Goal: Task Accomplishment & Management: Use online tool/utility

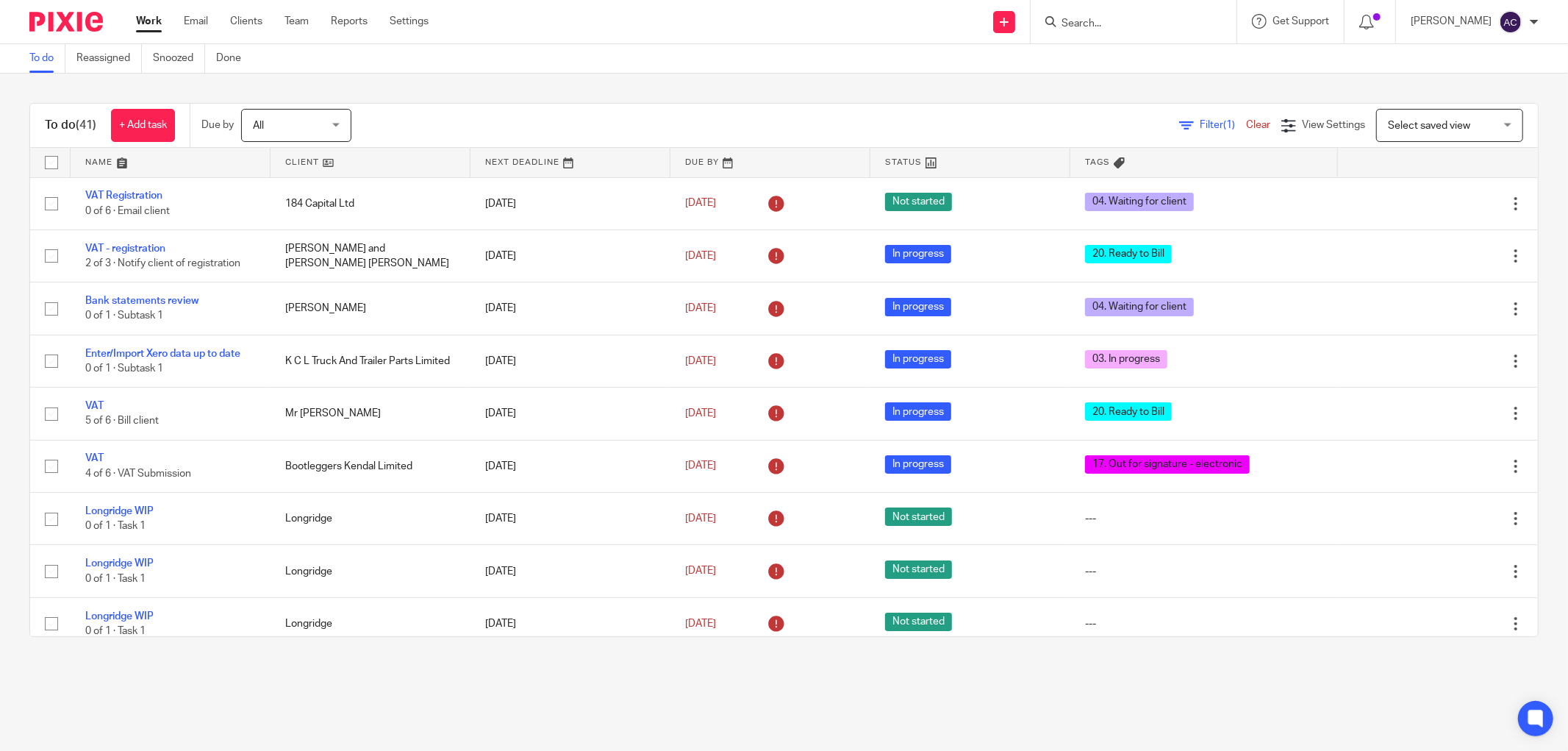
click at [1135, 20] on input "Search" at bounding box center [1126, 24] width 132 height 13
type input "noblet"
click at [1129, 55] on link at bounding box center [1157, 58] width 201 height 22
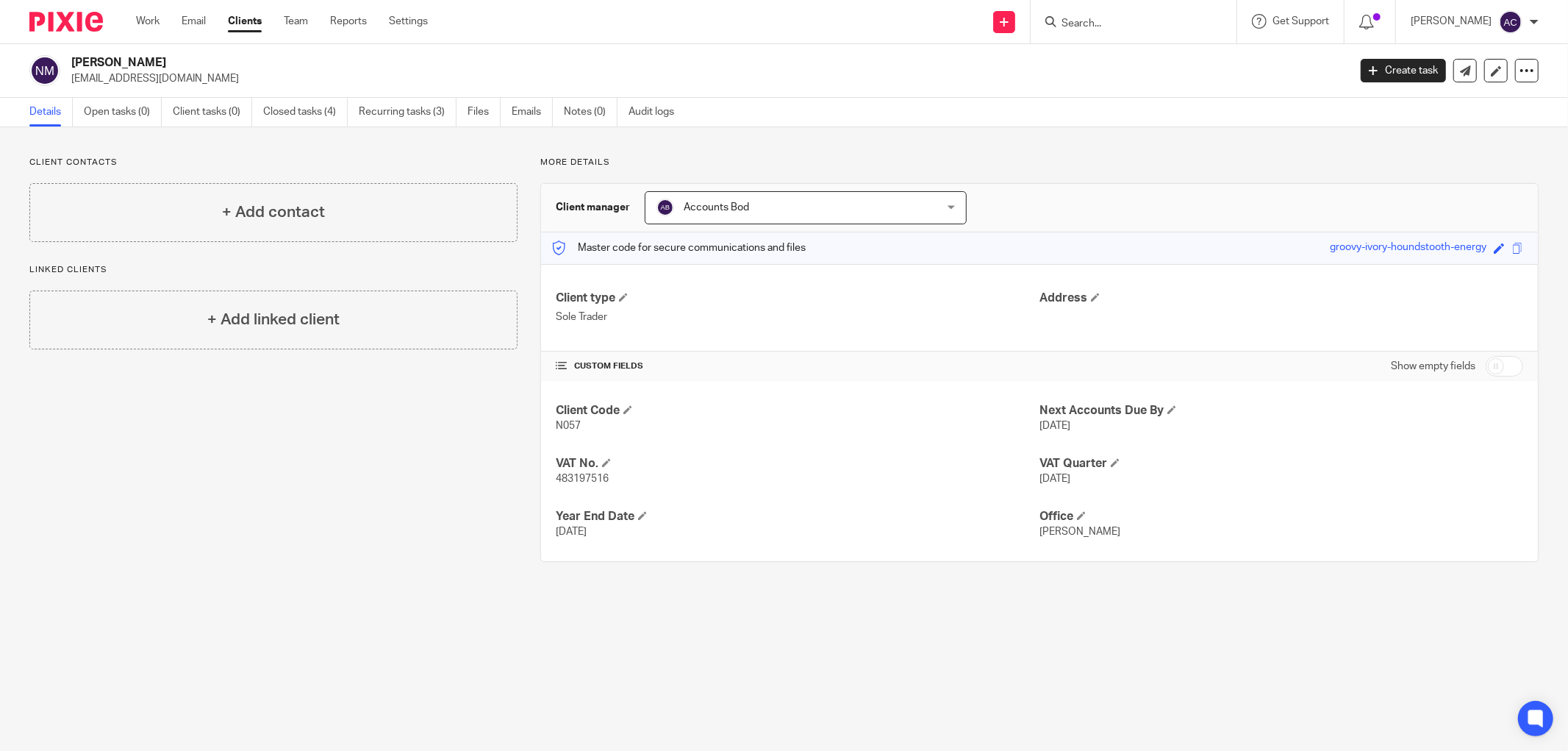
click at [1499, 365] on input "checkbox" at bounding box center [1505, 366] width 38 height 20
checkbox input "true"
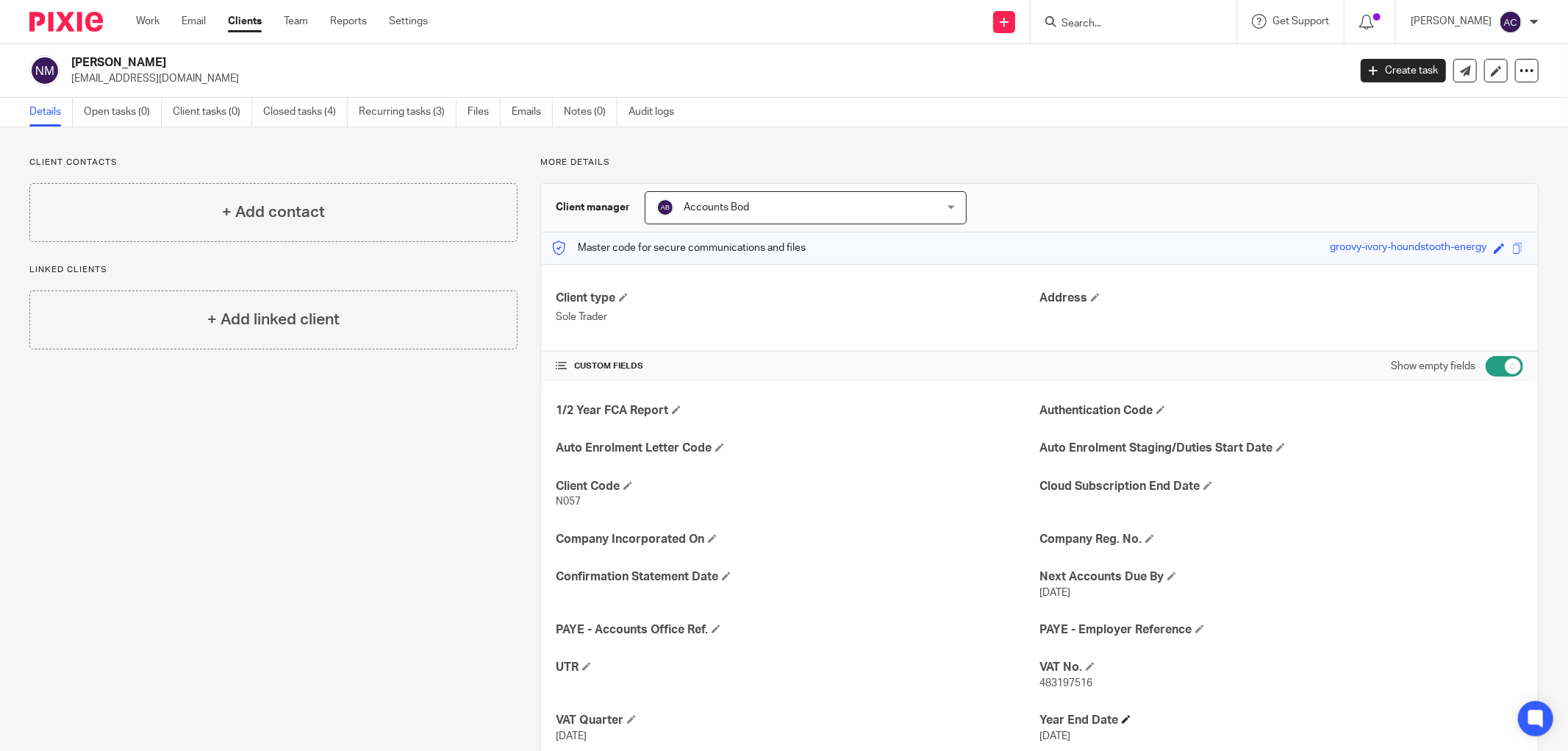
scroll to position [136, 0]
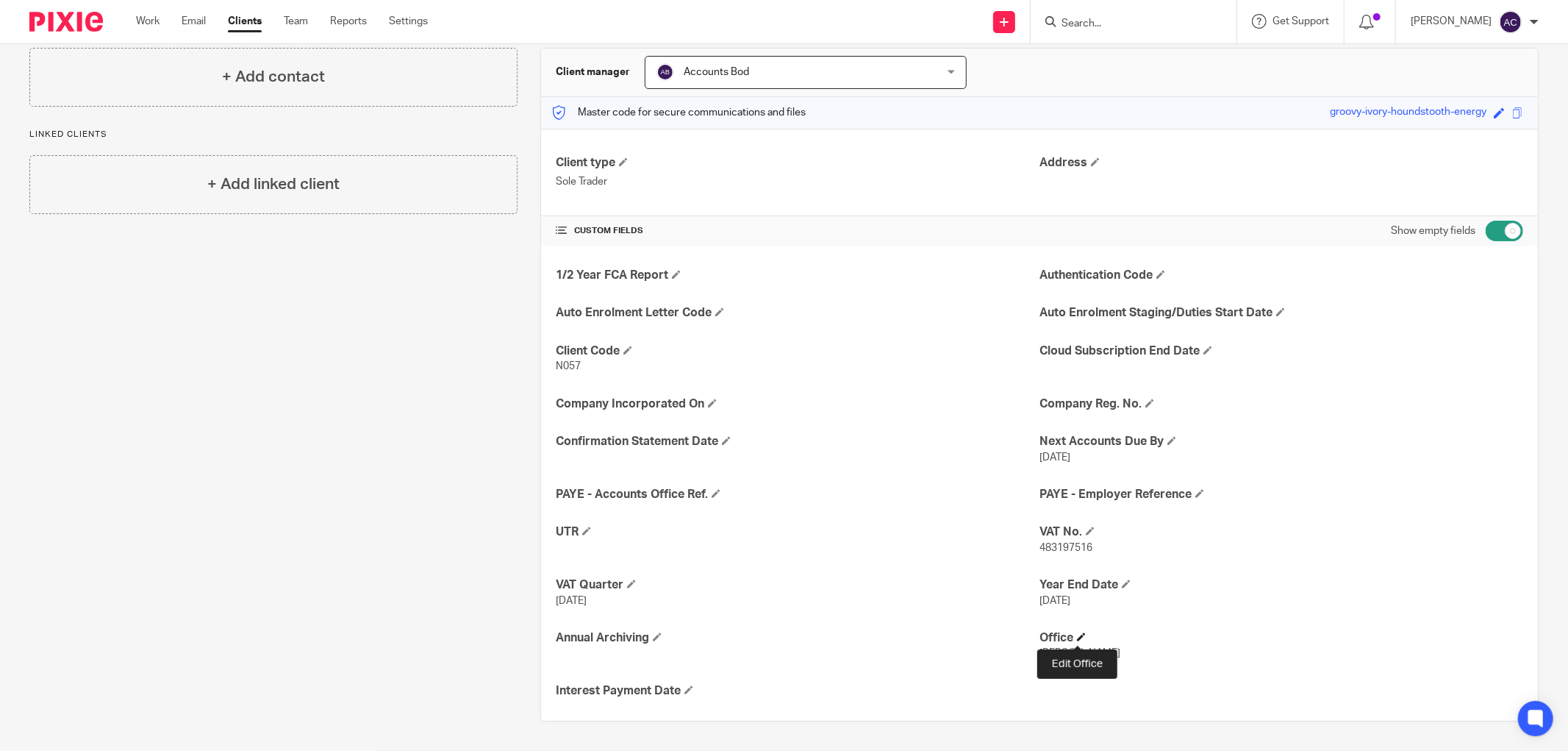
click at [1079, 634] on span at bounding box center [1081, 637] width 9 height 9
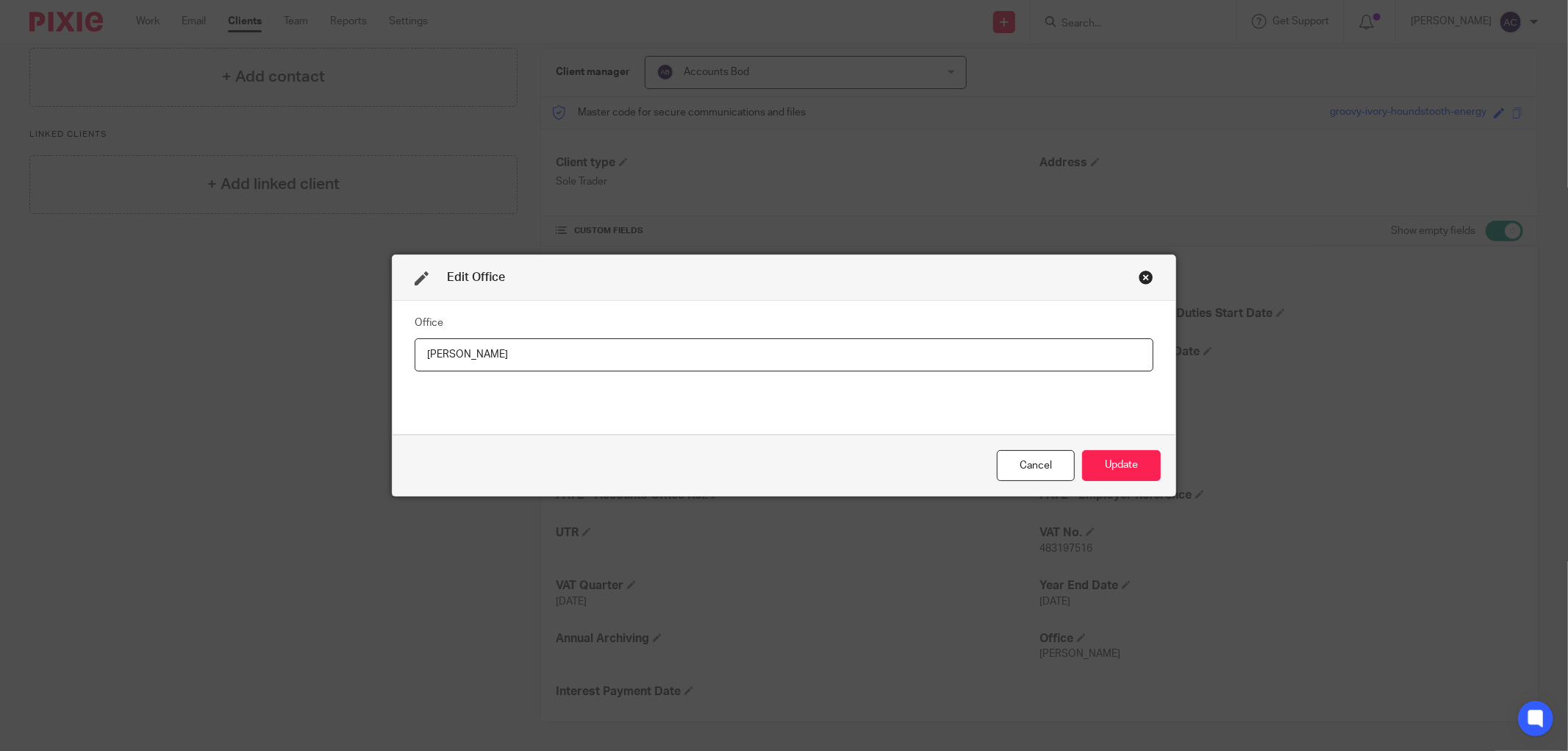
click at [454, 359] on input "Blackburn" at bounding box center [784, 355] width 739 height 33
type input "Longridge"
click at [1125, 475] on button "Update" at bounding box center [1121, 466] width 79 height 32
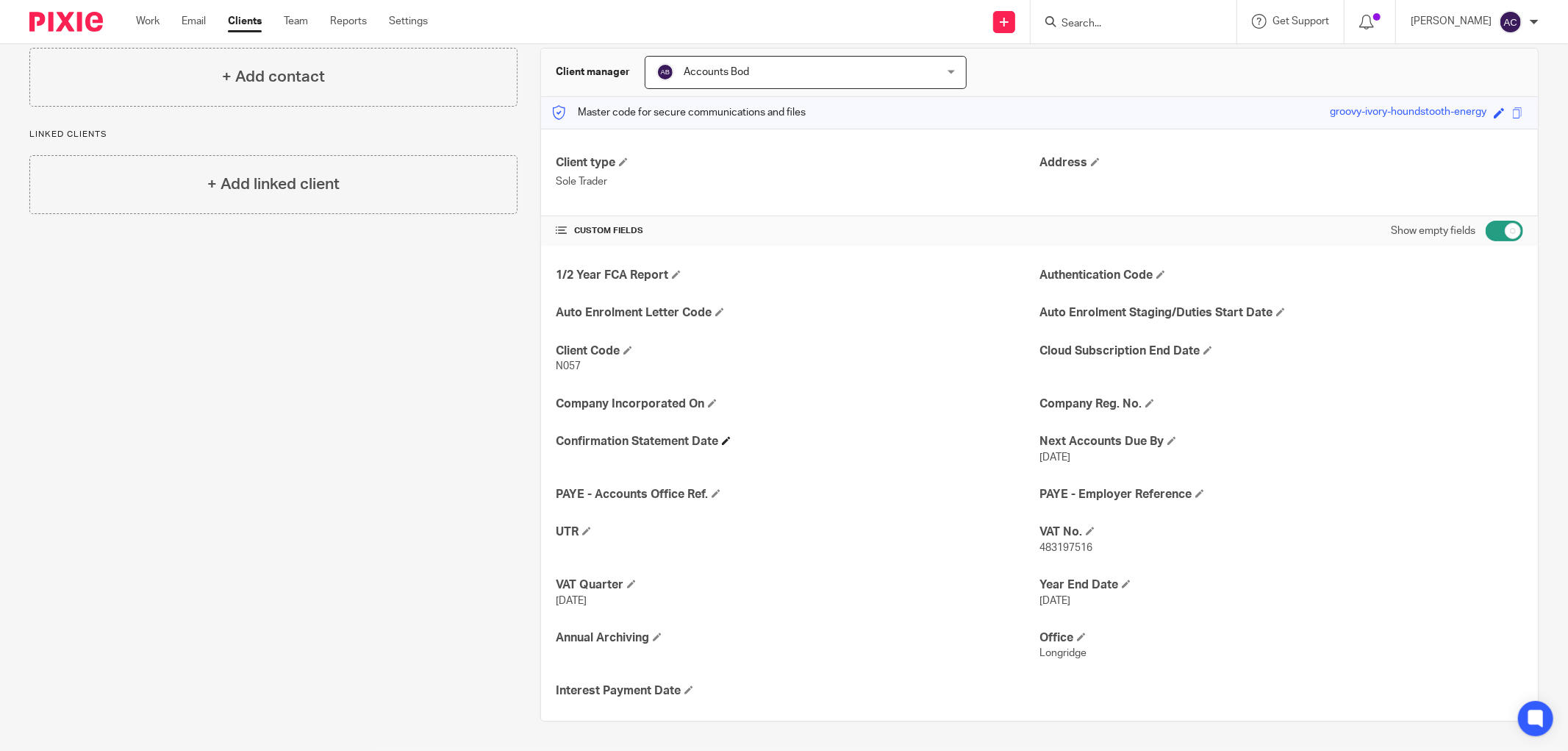
scroll to position [0, 0]
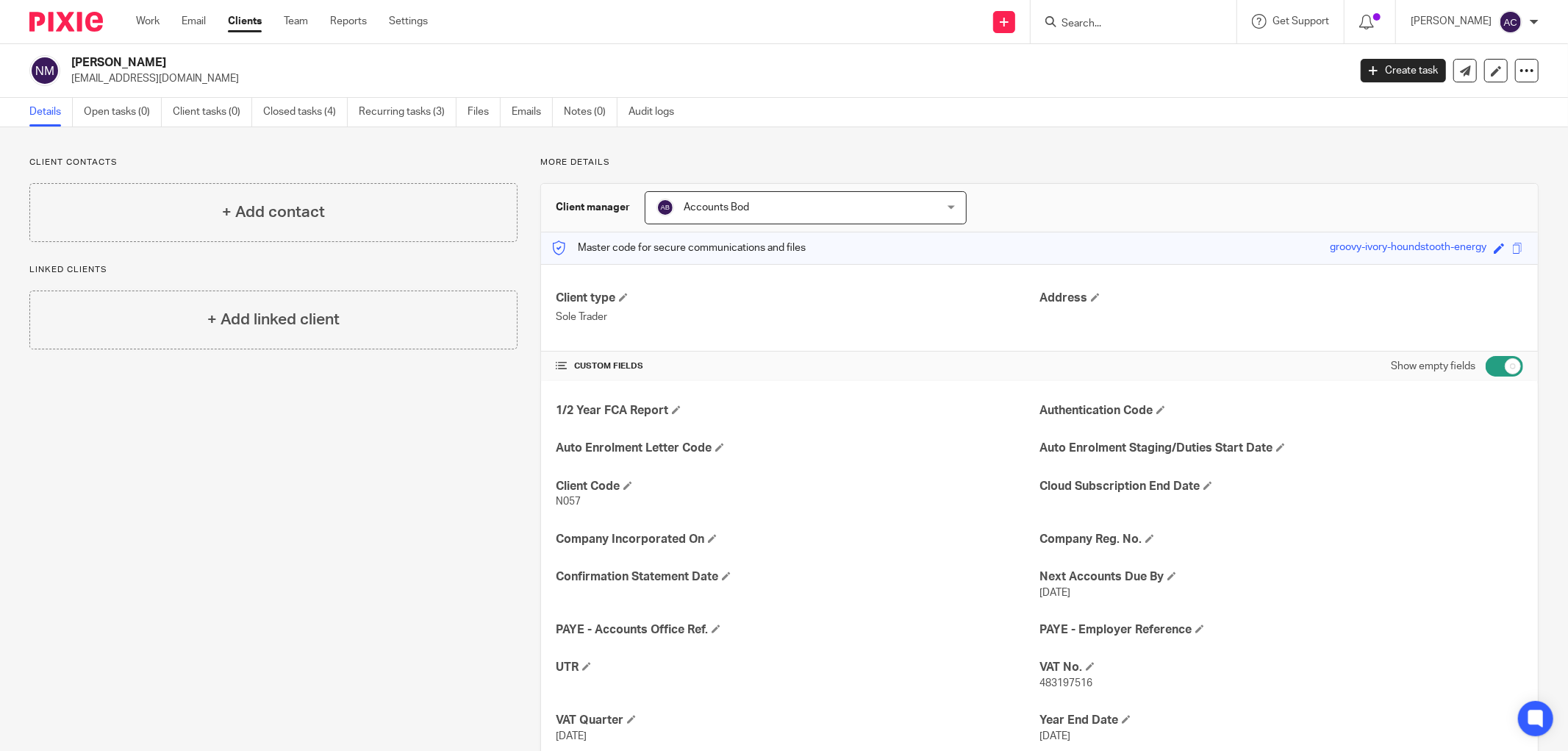
click at [812, 216] on span "Accounts Bod" at bounding box center [780, 207] width 248 height 31
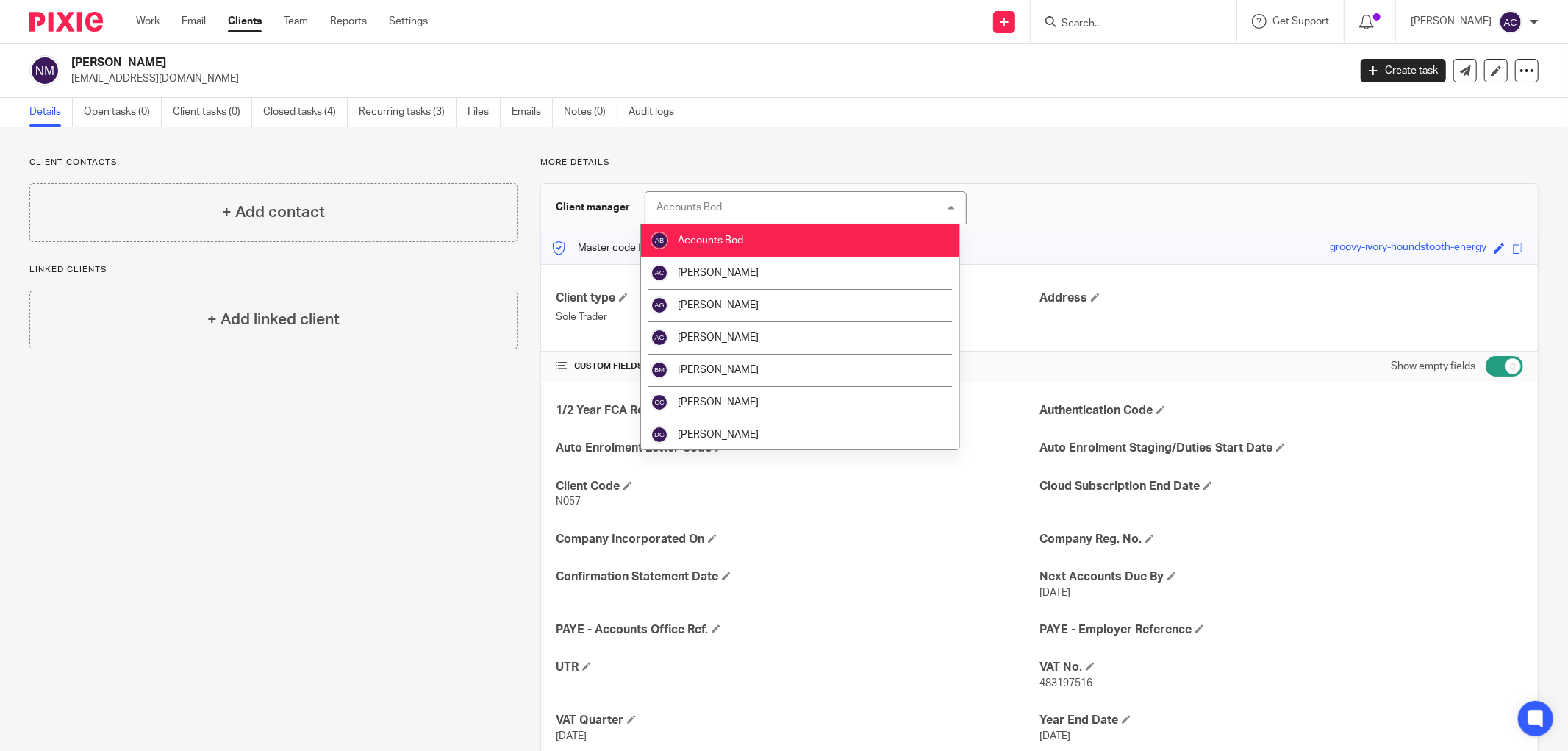
click at [810, 207] on div "Accounts Bod Accounts Bod" at bounding box center [806, 208] width 323 height 33
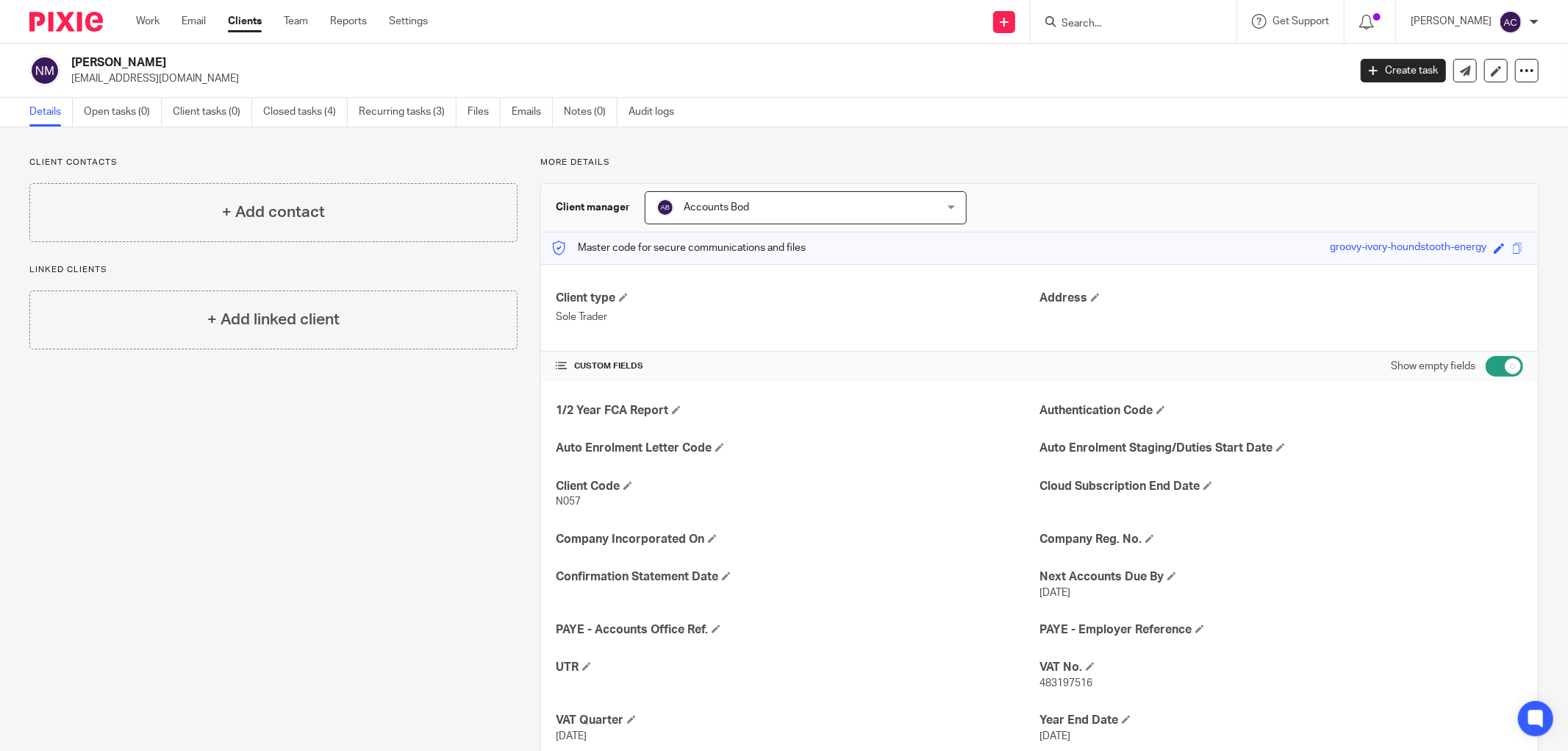
click at [810, 207] on span "Accounts Bod" at bounding box center [780, 207] width 248 height 31
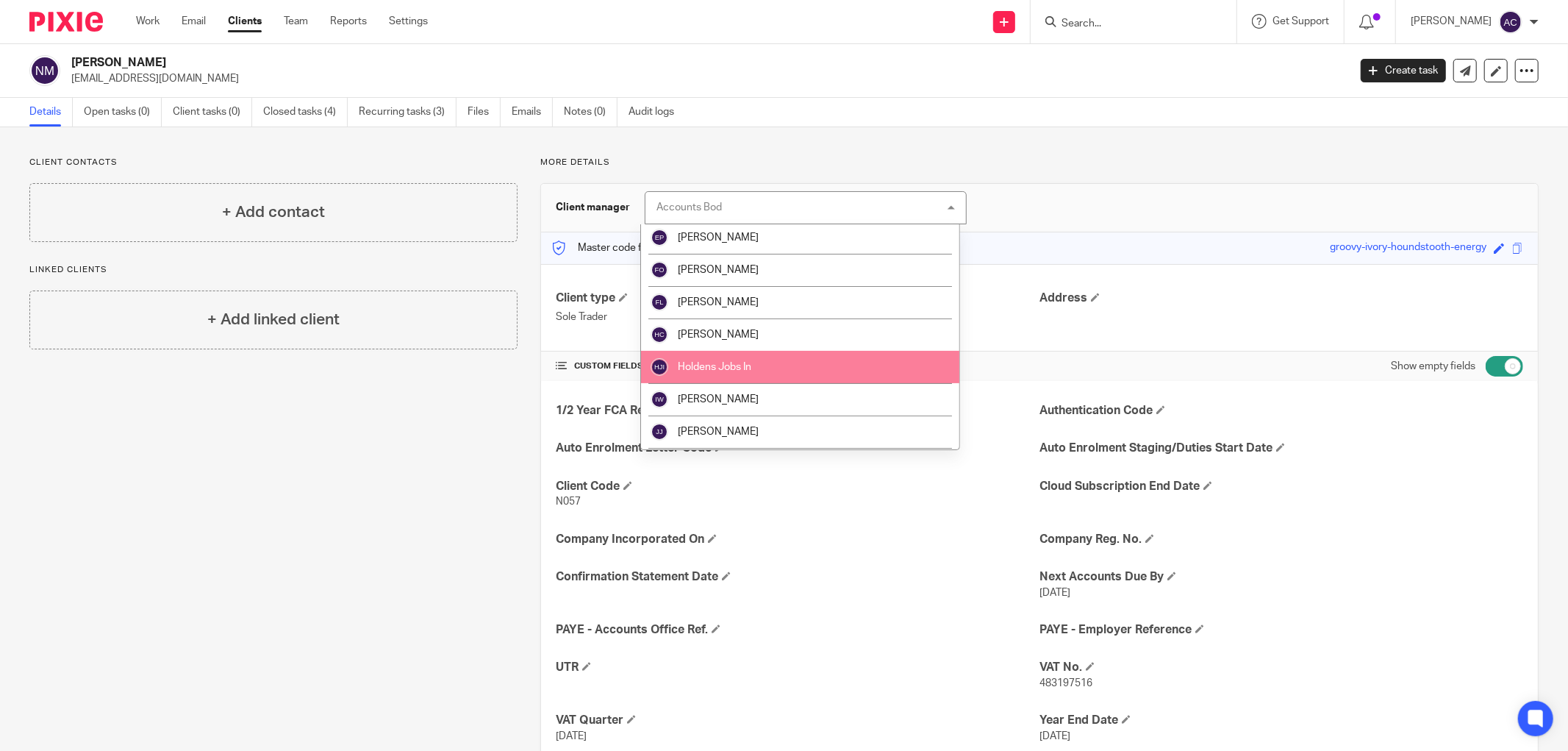
scroll to position [408, 0]
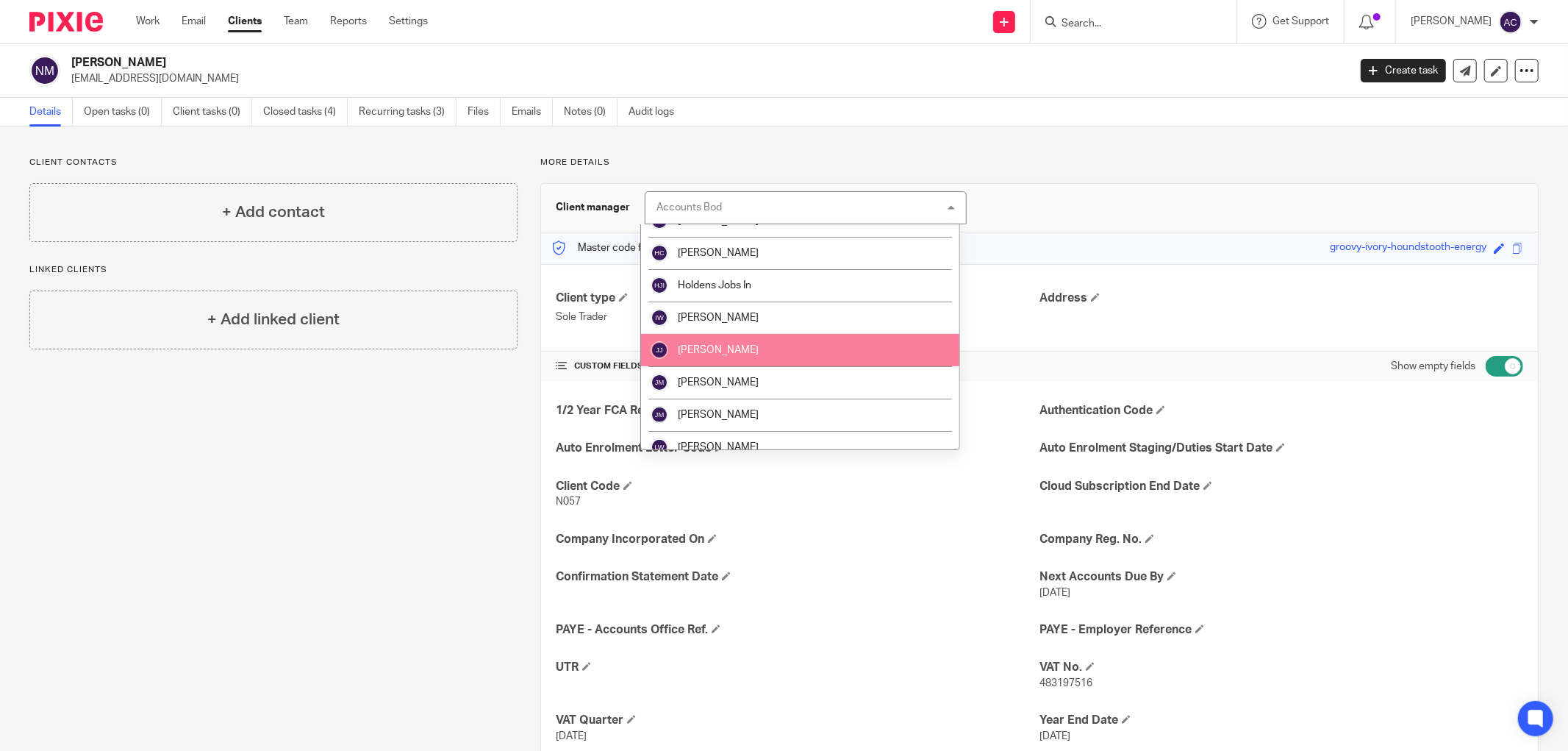
click at [743, 356] on li "[PERSON_NAME]" at bounding box center [800, 350] width 318 height 32
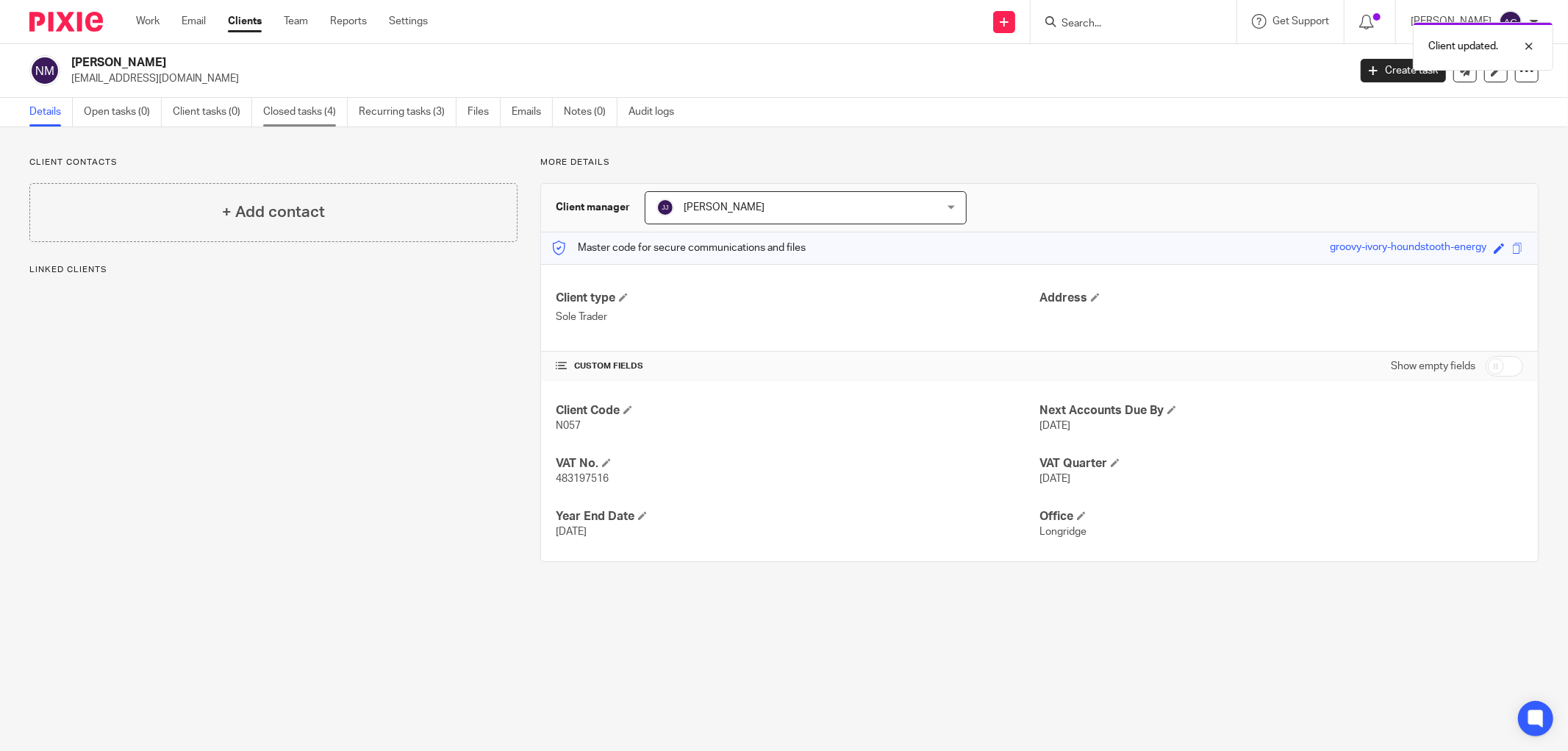
click at [322, 114] on link "Closed tasks (4)" at bounding box center [305, 112] width 84 height 28
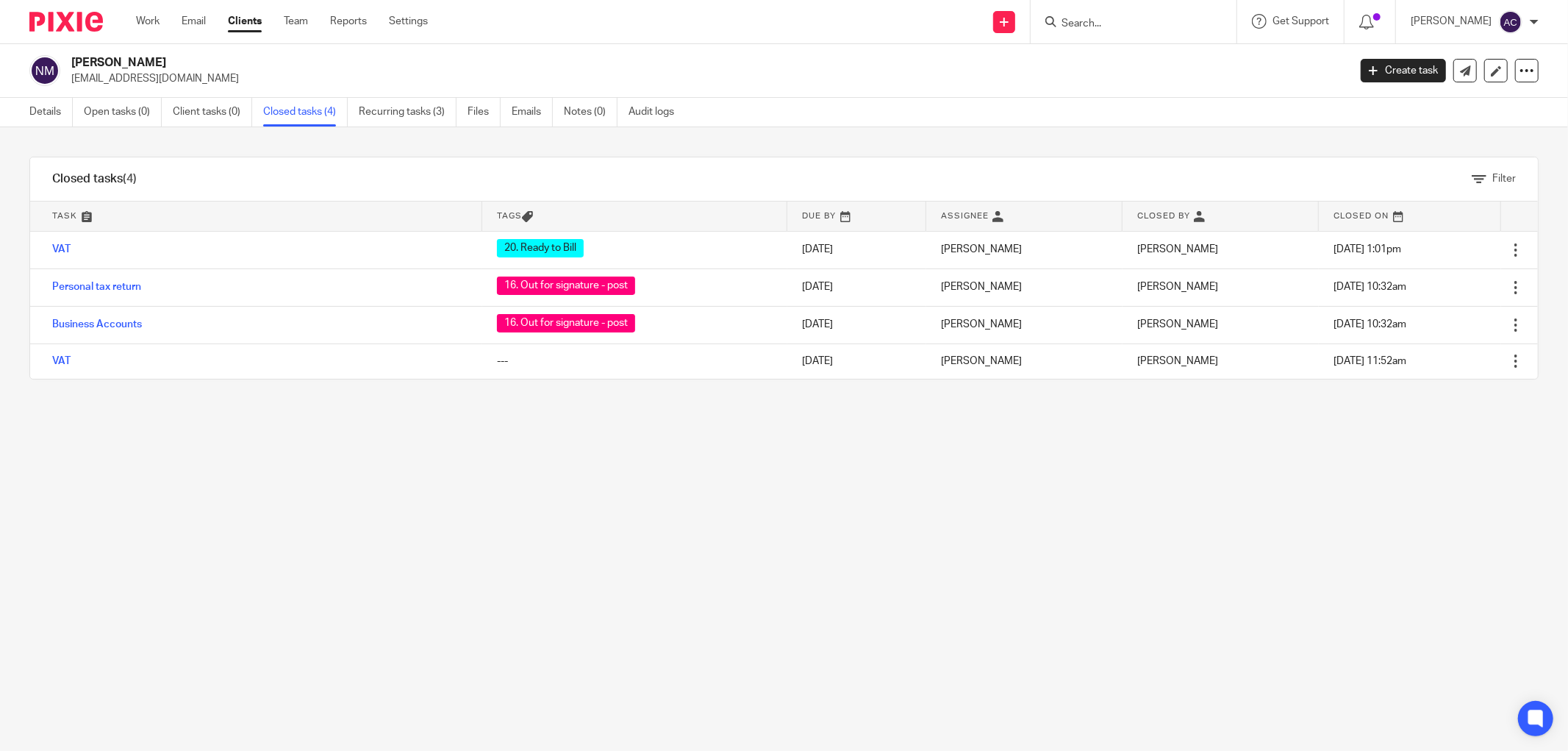
click at [1112, 27] on input "Search" at bounding box center [1126, 24] width 132 height 13
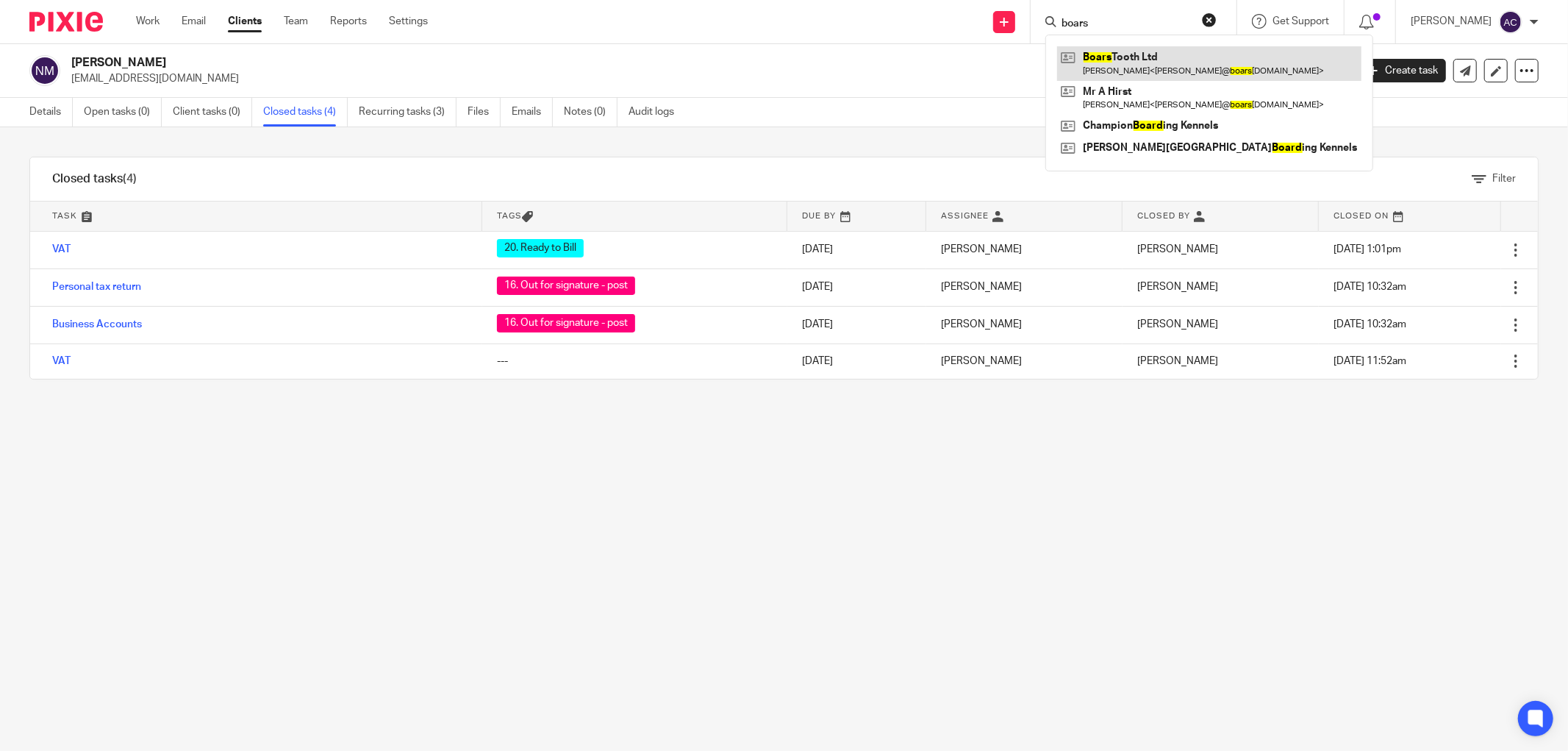
type input "boars"
click at [1186, 68] on link at bounding box center [1209, 63] width 304 height 34
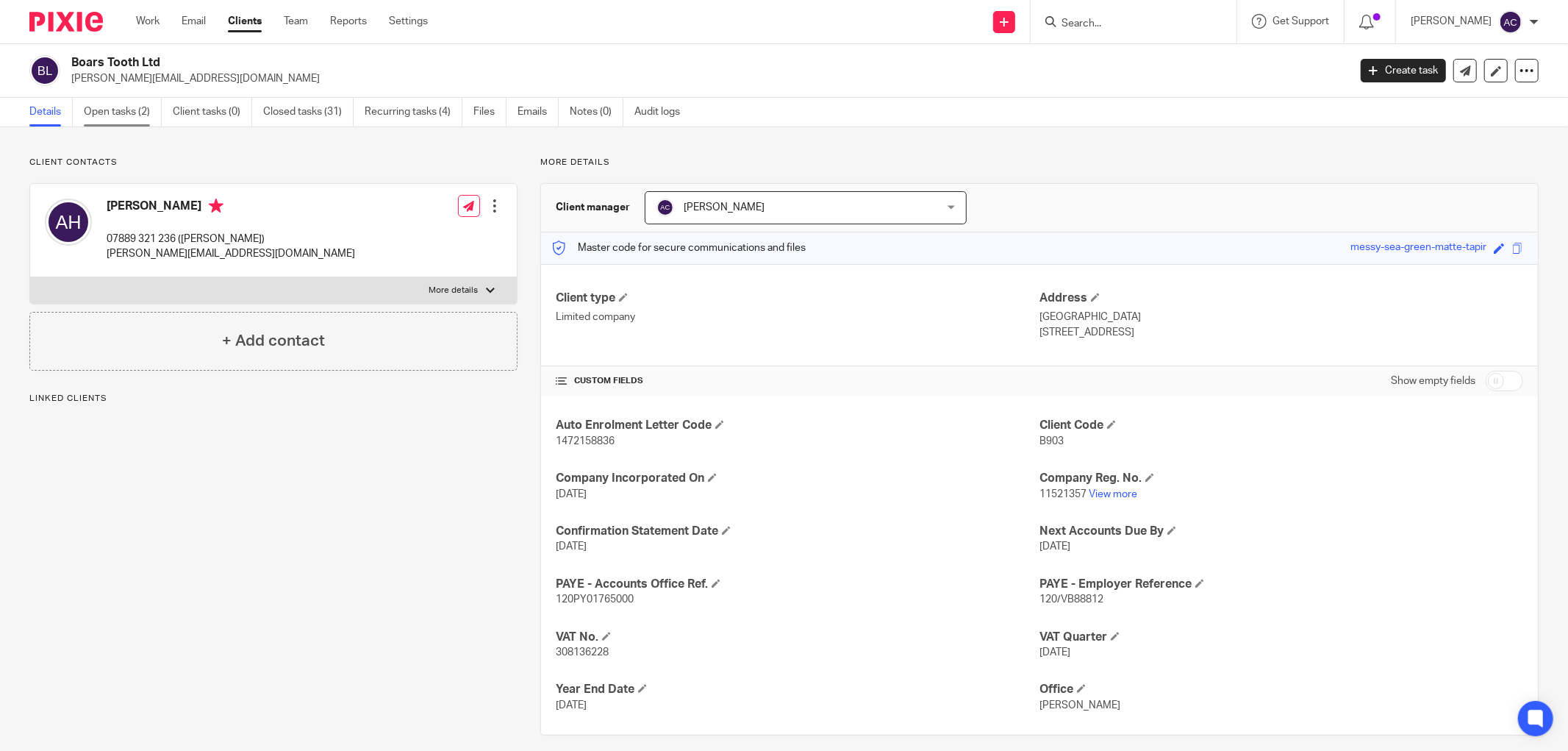
click at [112, 111] on link "Open tasks (2)" at bounding box center [122, 112] width 78 height 28
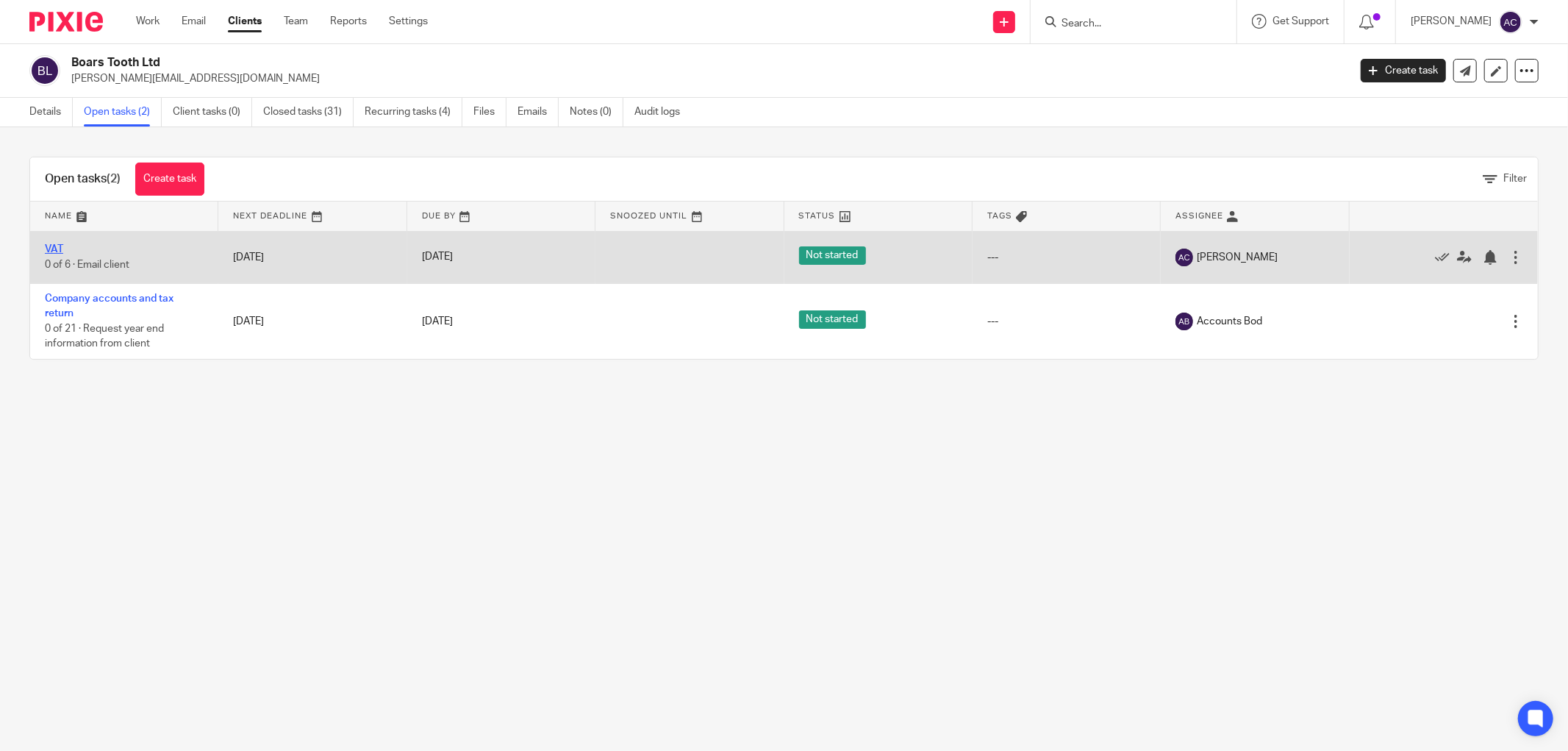
click at [48, 246] on link "VAT" at bounding box center [54, 249] width 18 height 10
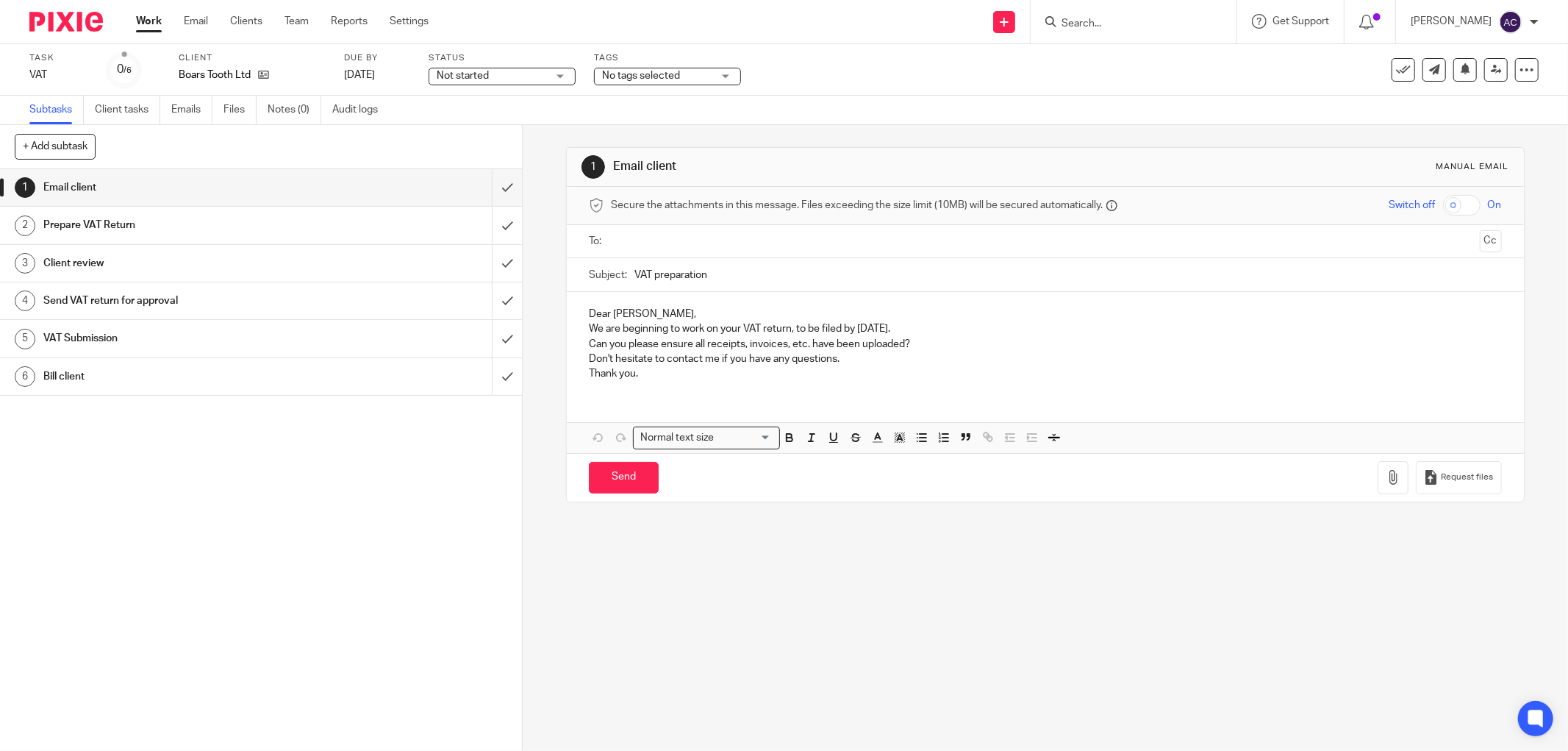
click at [518, 74] on span "Not started" at bounding box center [492, 76] width 110 height 16
click at [494, 122] on li "In progress" at bounding box center [502, 130] width 146 height 30
click at [639, 76] on span "No tags selected" at bounding box center [641, 76] width 78 height 10
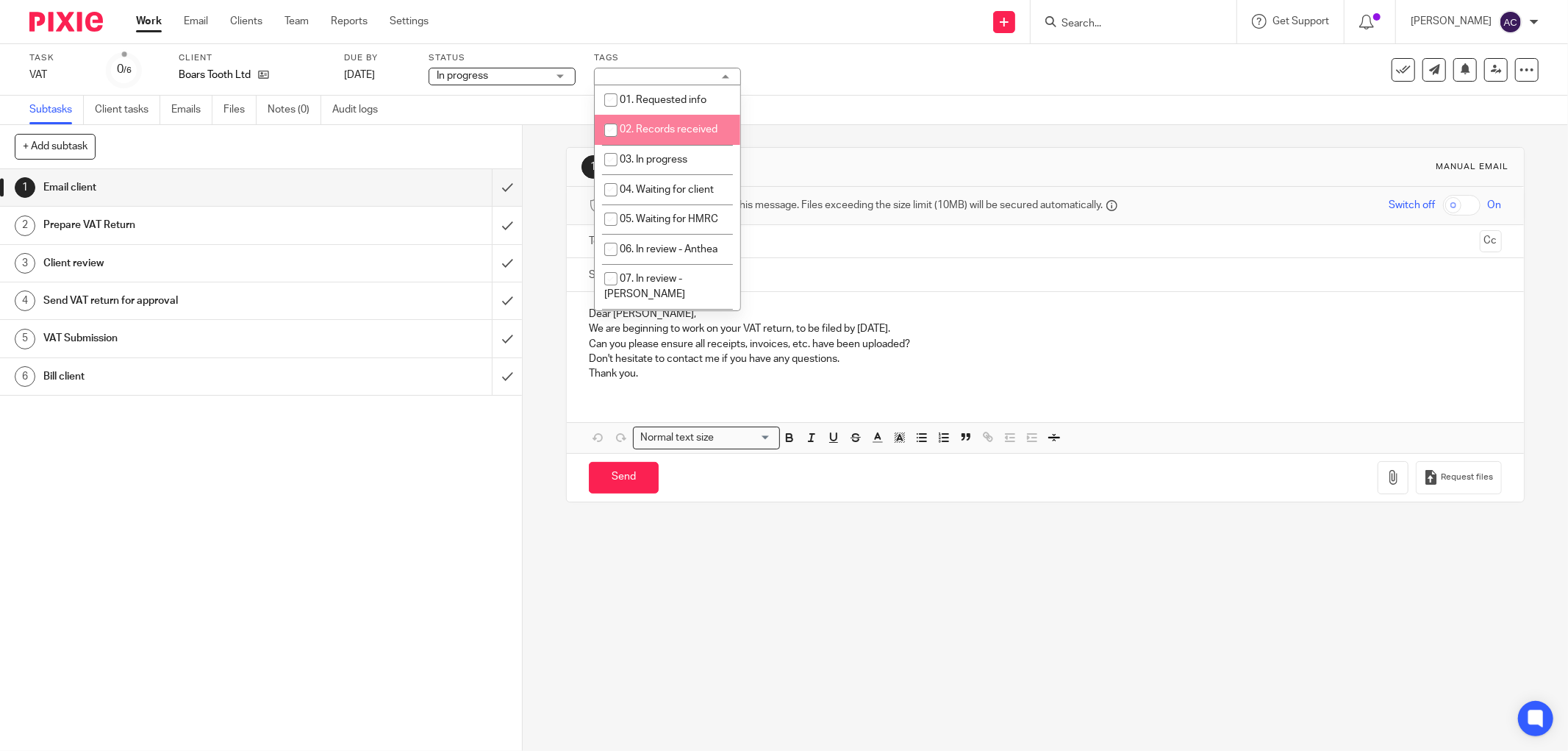
click at [658, 133] on span "02. Records received" at bounding box center [669, 129] width 98 height 10
checkbox input "true"
click at [1491, 69] on icon at bounding box center [1496, 69] width 11 height 11
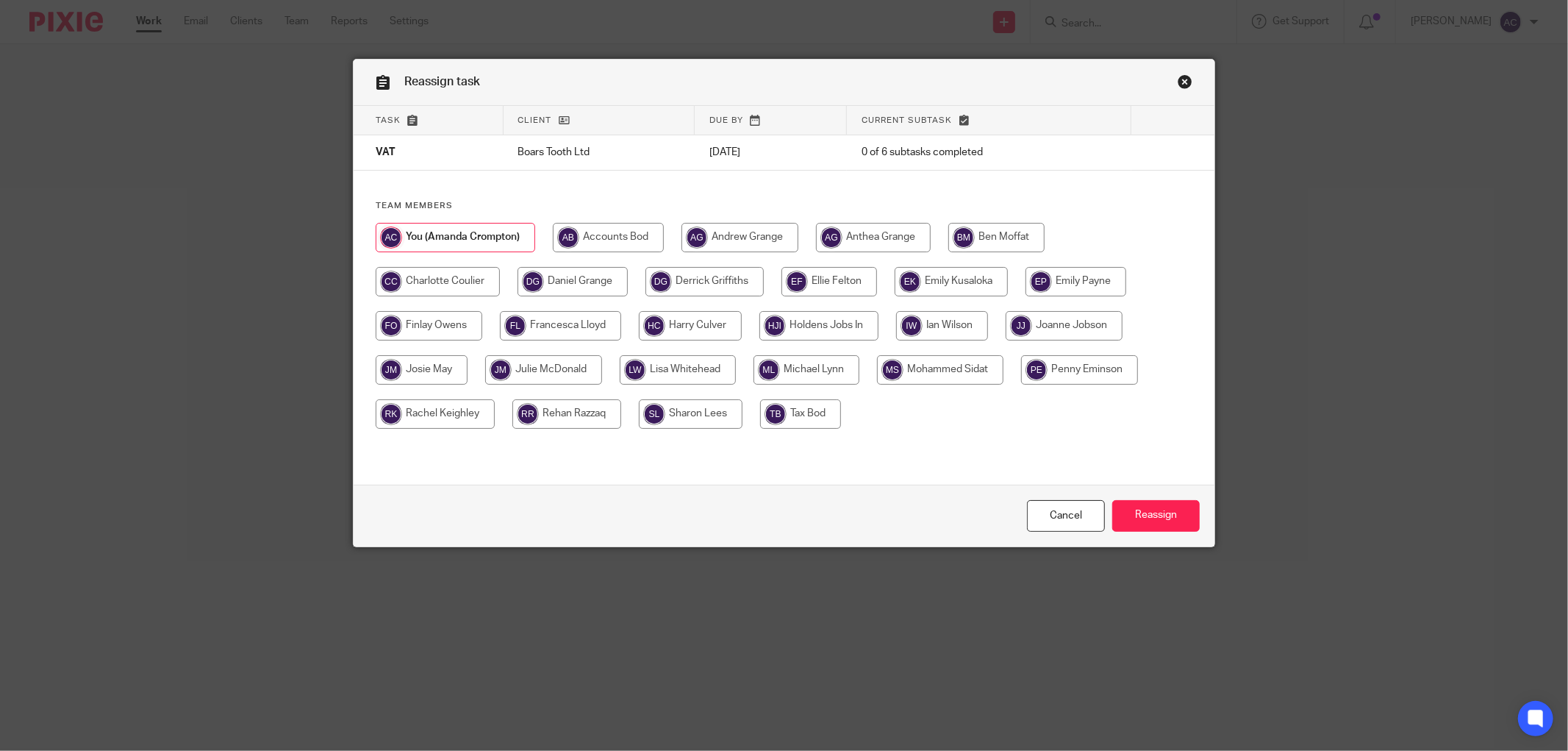
click at [436, 321] on input "radio" at bounding box center [428, 325] width 106 height 29
radio input "true"
click at [1156, 523] on input "Reassign" at bounding box center [1155, 516] width 87 height 32
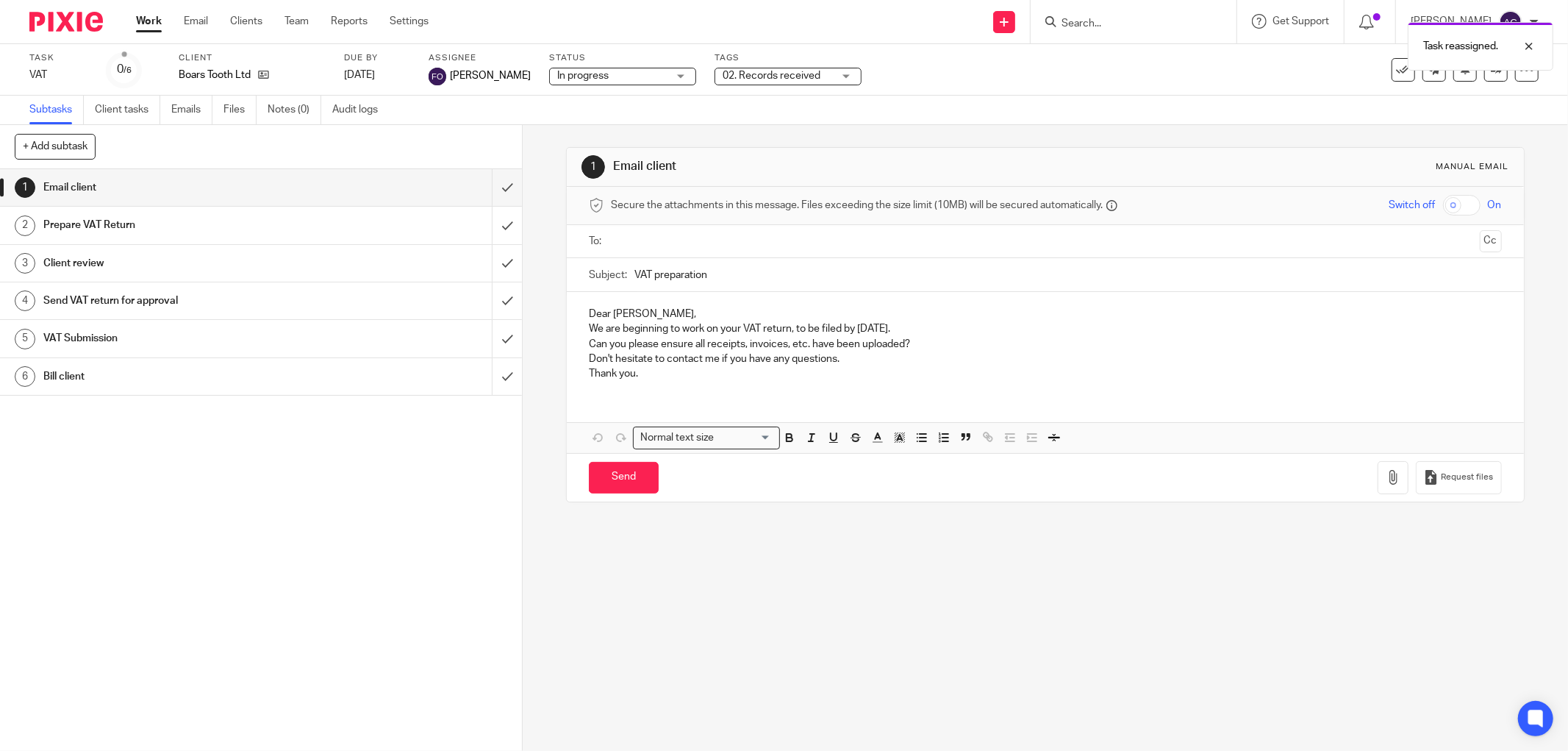
click at [156, 26] on link "Work" at bounding box center [149, 21] width 26 height 15
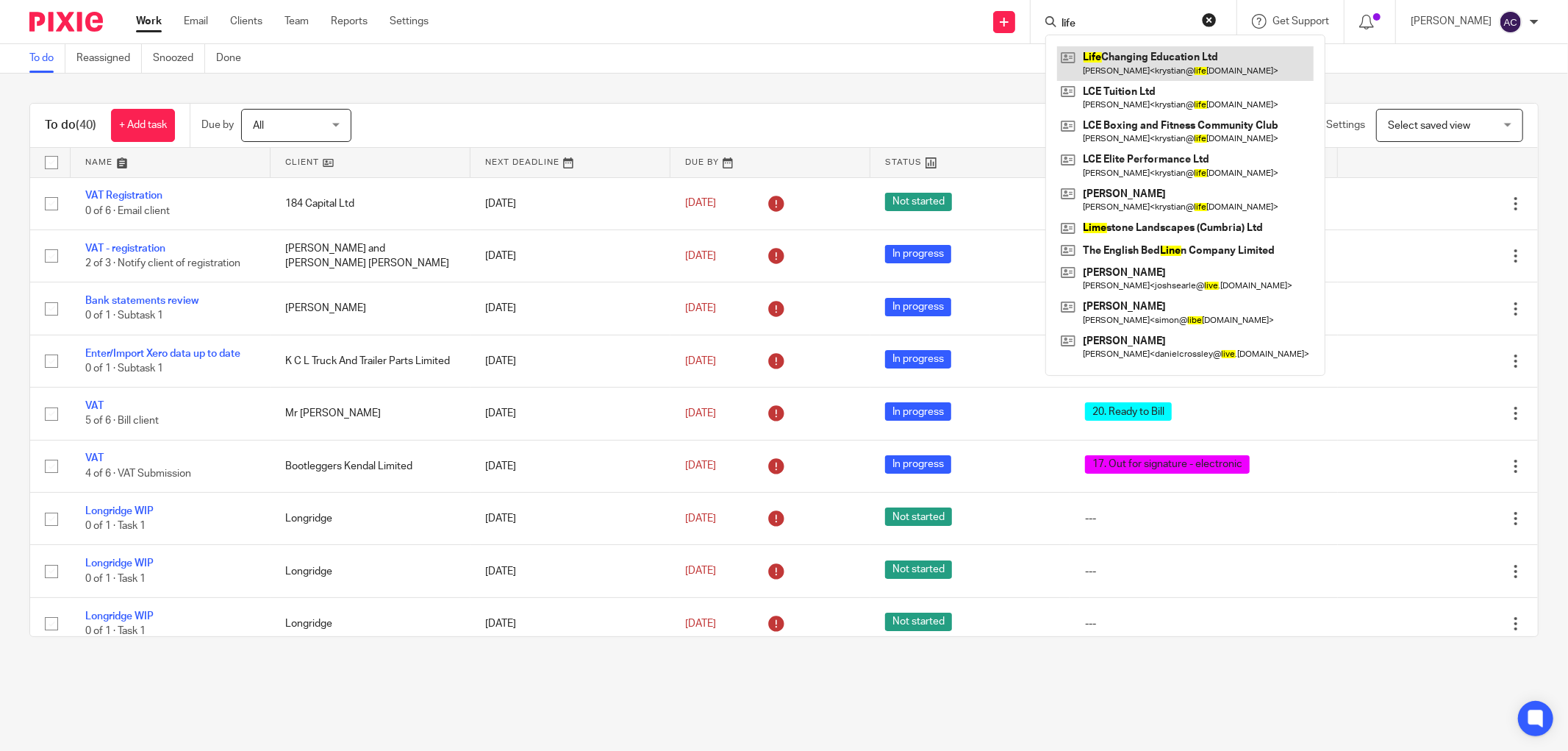
type input "life"
click at [1125, 52] on link at bounding box center [1185, 63] width 257 height 34
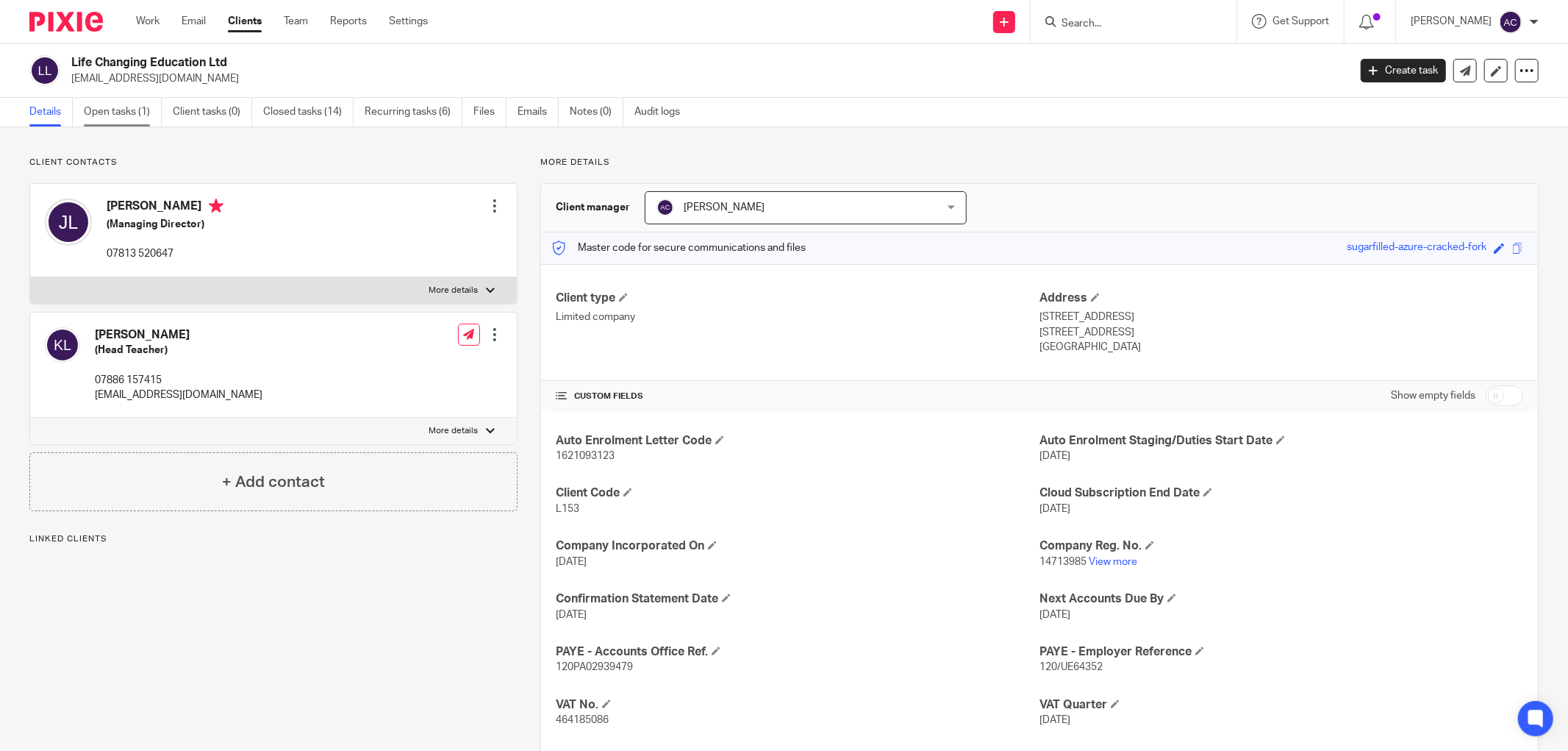
click at [139, 109] on link "Open tasks (1)" at bounding box center [122, 112] width 78 height 28
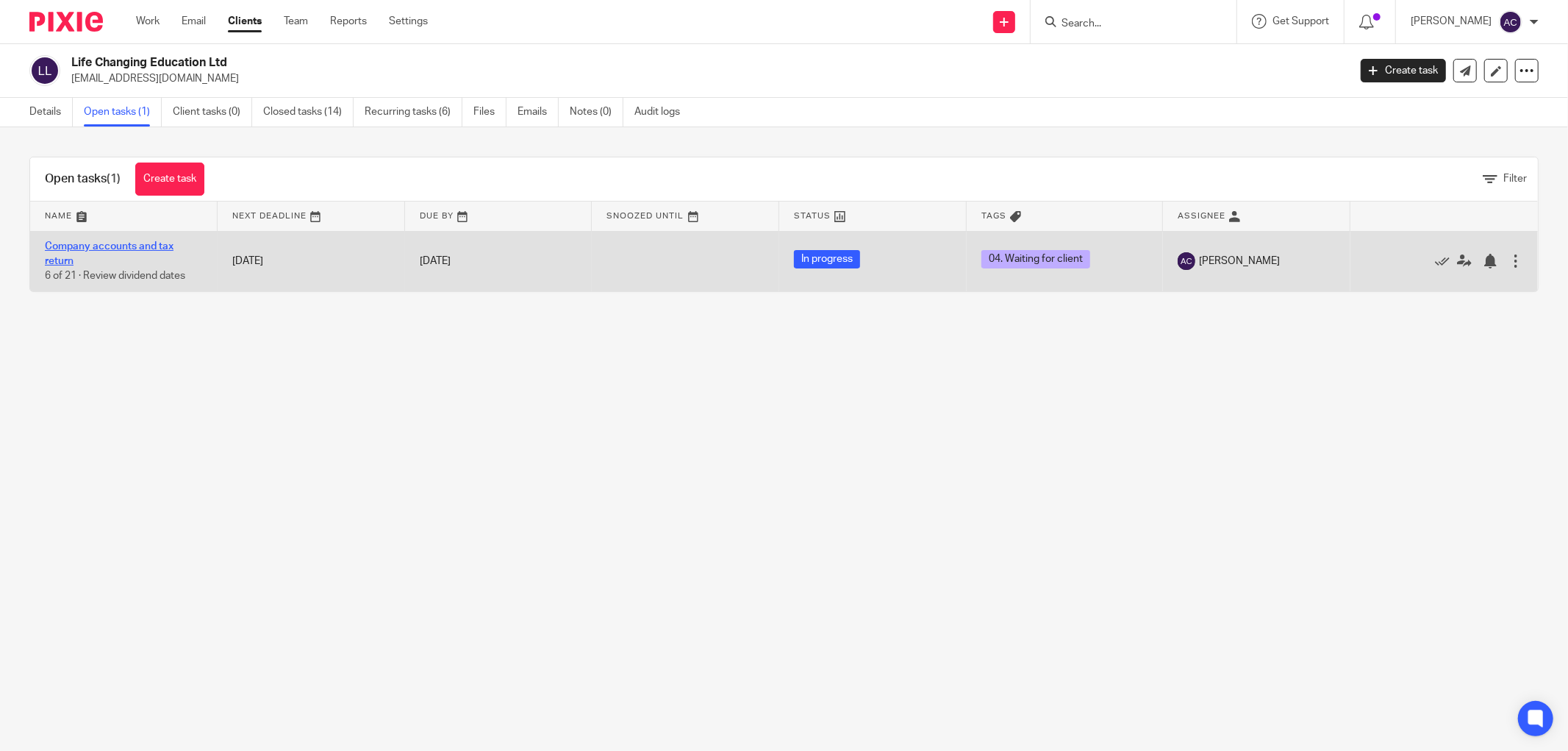
click at [133, 246] on link "Company accounts and tax return" at bounding box center [109, 254] width 128 height 25
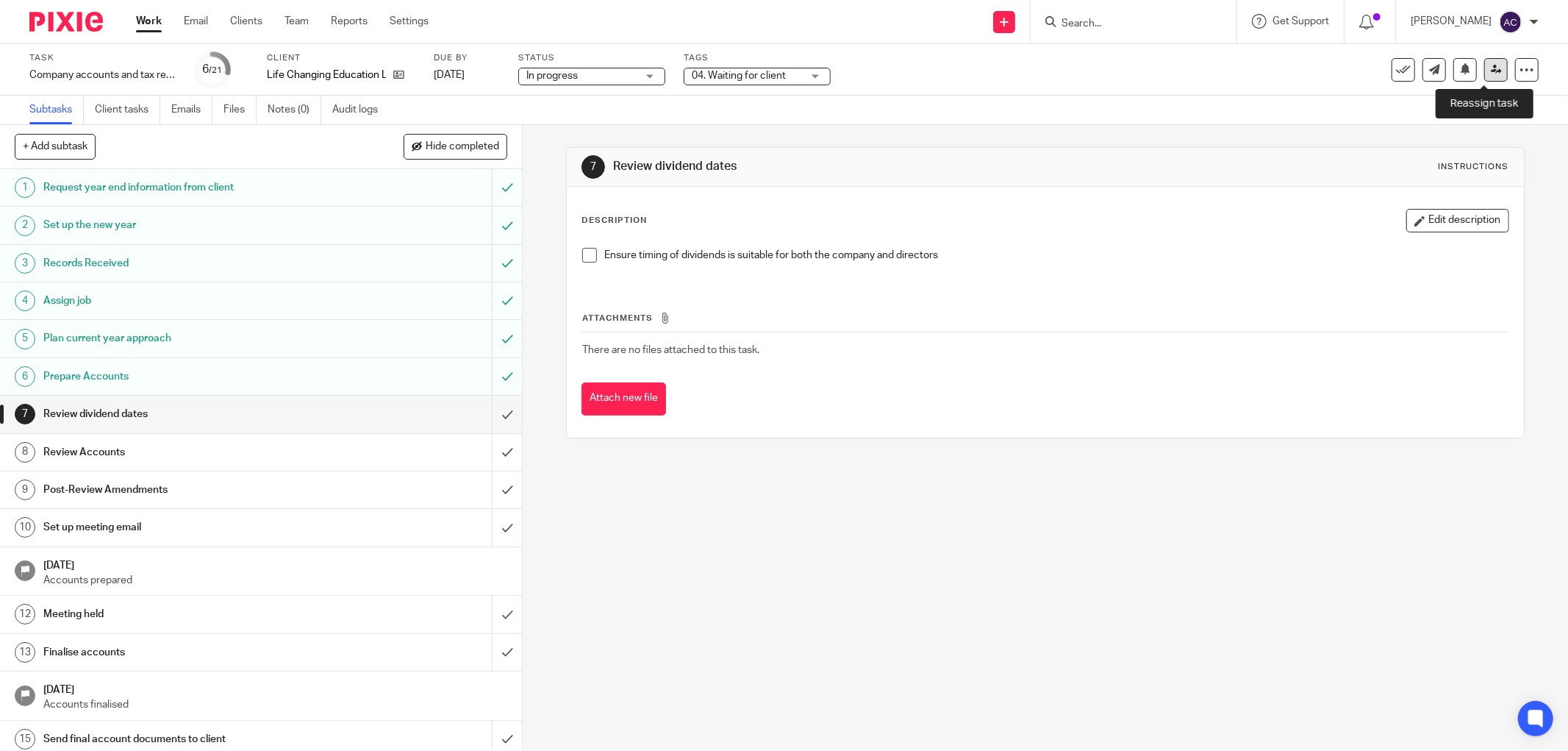
click at [1491, 71] on icon at bounding box center [1496, 69] width 11 height 11
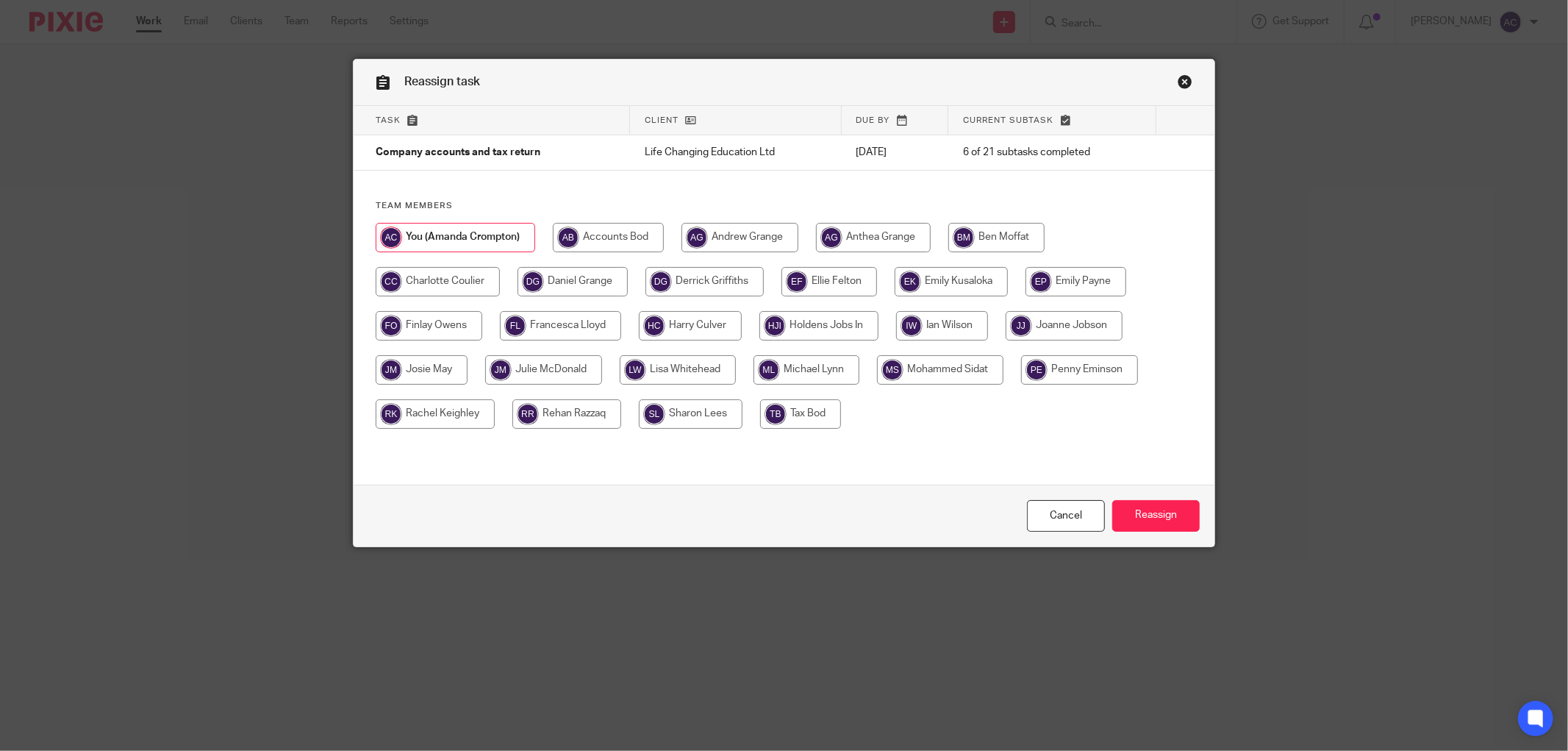
click at [776, 371] on input "radio" at bounding box center [806, 370] width 106 height 29
radio input "true"
click at [1157, 522] on input "Reassign" at bounding box center [1155, 516] width 87 height 32
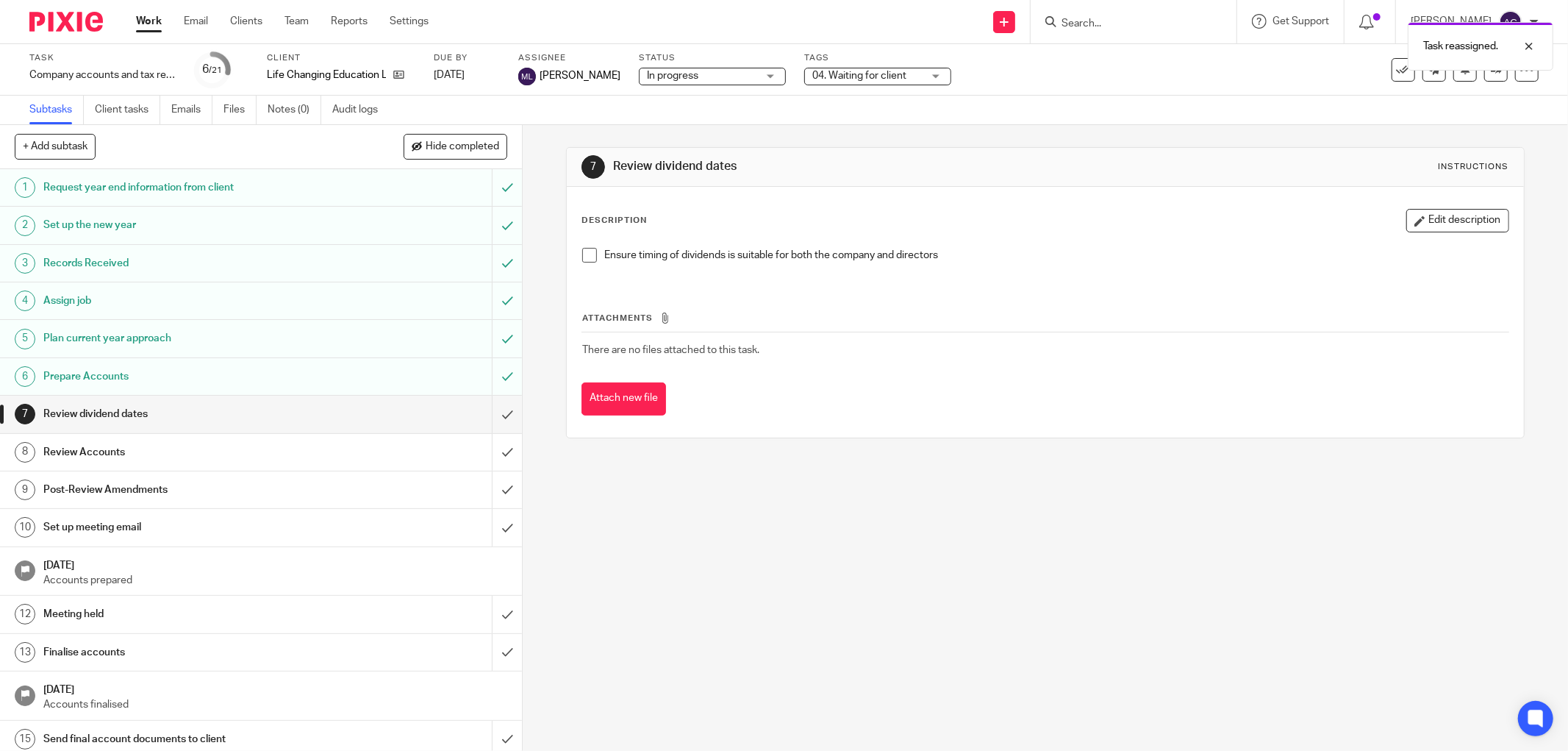
click at [148, 15] on link "Work" at bounding box center [149, 21] width 26 height 15
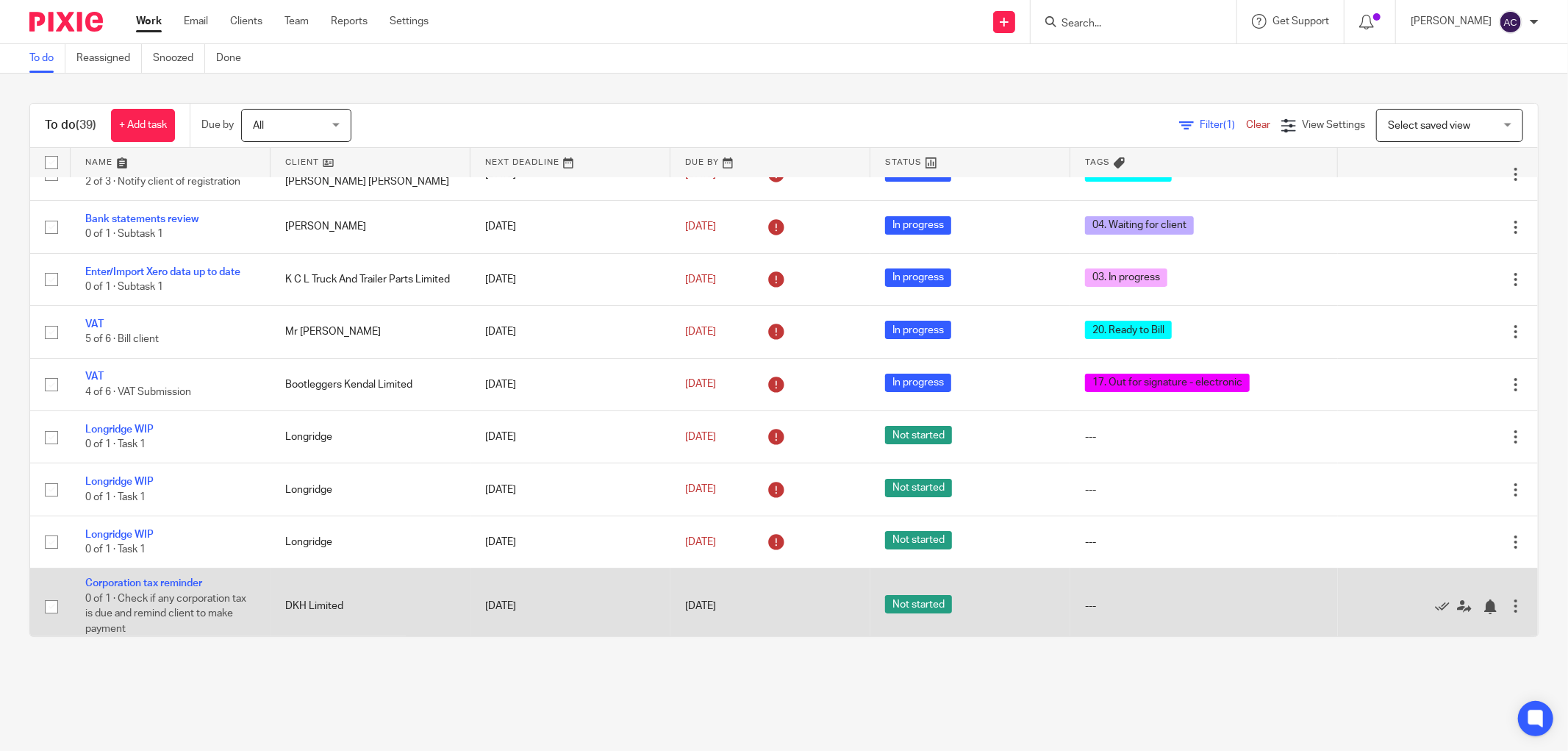
scroll to position [245, 0]
